Goal: Obtain resource: Download file/media

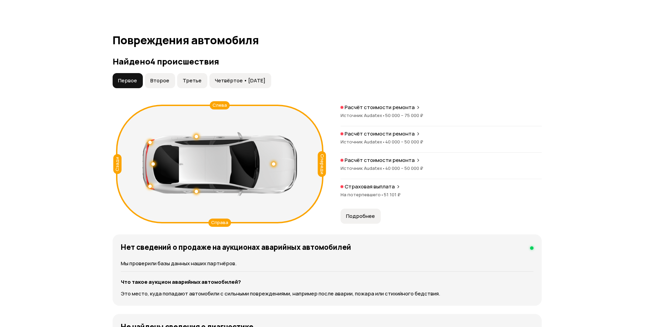
scroll to position [686, 0]
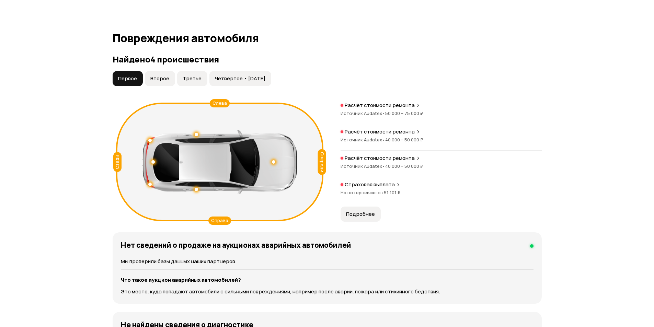
click at [223, 75] on span "Четвёртое • [DATE]" at bounding box center [240, 78] width 50 height 7
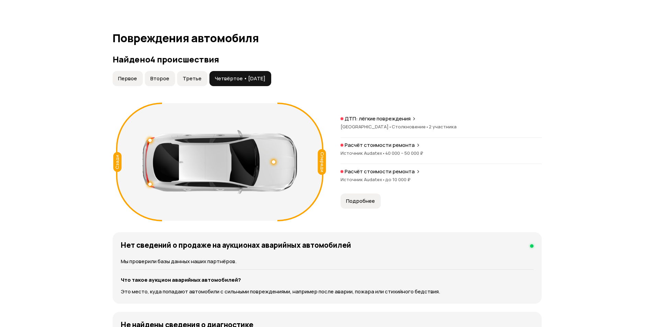
click at [186, 75] on span "Третье" at bounding box center [192, 78] width 19 height 7
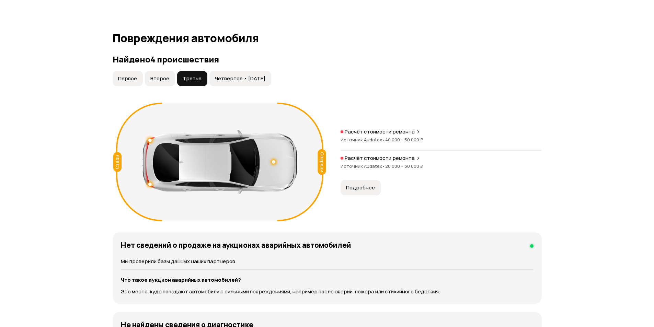
click at [167, 75] on span "Второе" at bounding box center [159, 78] width 19 height 7
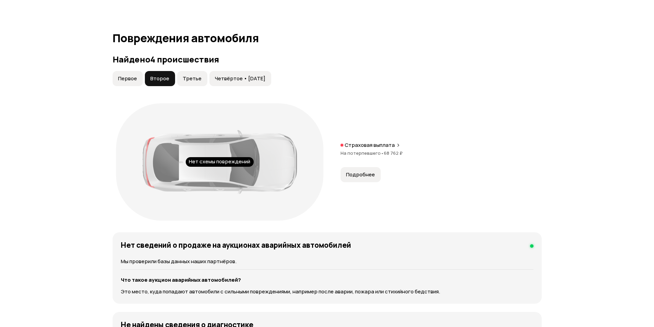
click at [134, 75] on span "Первое" at bounding box center [127, 78] width 19 height 7
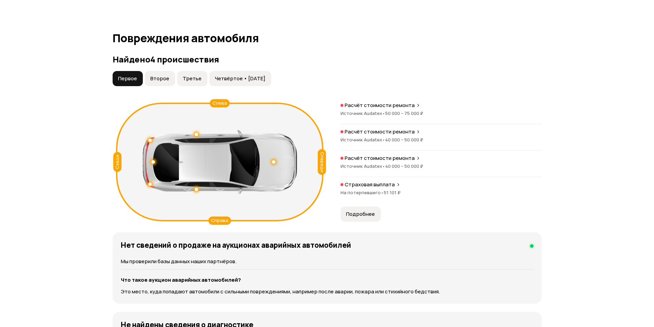
click at [168, 75] on span "Второе" at bounding box center [159, 78] width 19 height 7
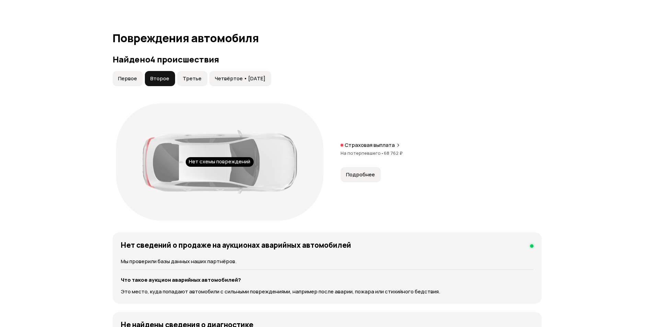
click at [184, 75] on span "Третье" at bounding box center [192, 78] width 19 height 7
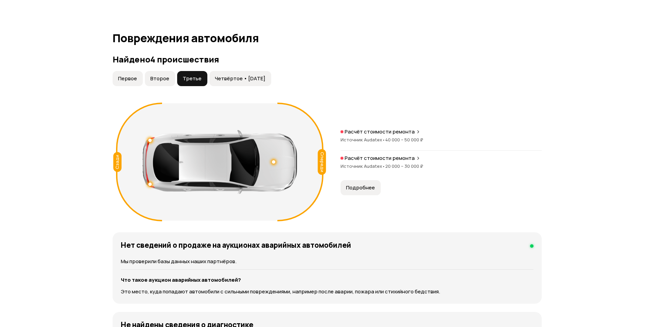
click at [230, 75] on span "Четвёртое • [DATE]" at bounding box center [240, 78] width 50 height 7
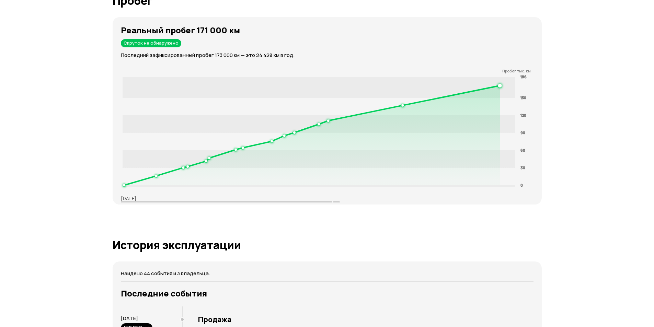
scroll to position [1098, 0]
